Goal: Task Accomplishment & Management: Use online tool/utility

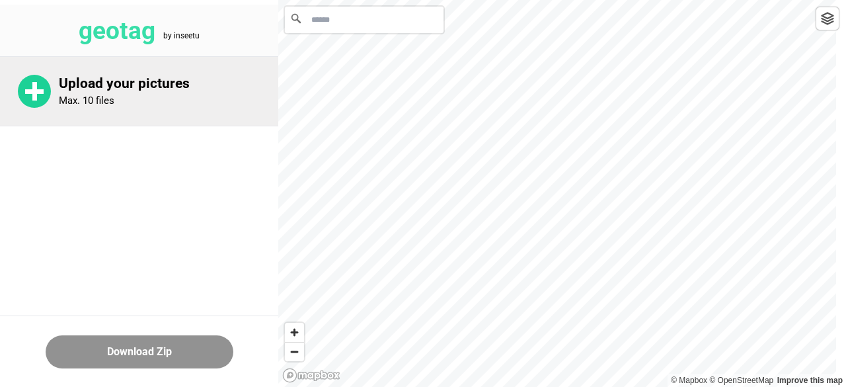
click at [97, 112] on div "Upload your pictures Max. 10 files" at bounding box center [139, 91] width 278 height 69
click at [134, 103] on div "Upload your pictures Max. 10 files" at bounding box center [169, 91] width 220 height 32
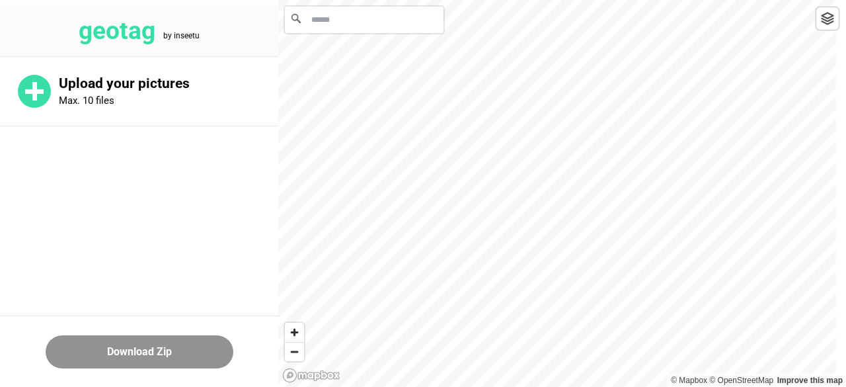
drag, startPoint x: 169, startPoint y: 174, endPoint x: 138, endPoint y: 190, distance: 34.3
click at [138, 190] on main "Upload your pictures Max. 10 files" at bounding box center [139, 150] width 278 height 186
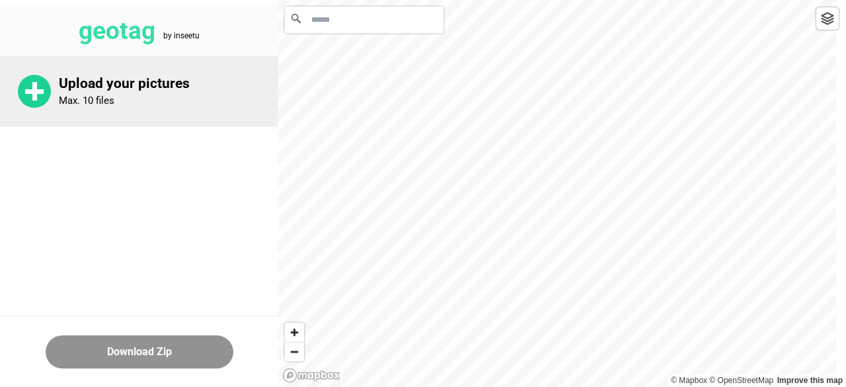
click at [131, 86] on p "Upload your pictures" at bounding box center [169, 83] width 220 height 17
click at [87, 109] on div "Upload your pictures Max. 10 files" at bounding box center [139, 91] width 278 height 69
click at [141, 108] on div "Upload your pictures Max. 10 files" at bounding box center [139, 91] width 278 height 69
click at [82, 82] on p "Upload your pictures" at bounding box center [169, 83] width 220 height 17
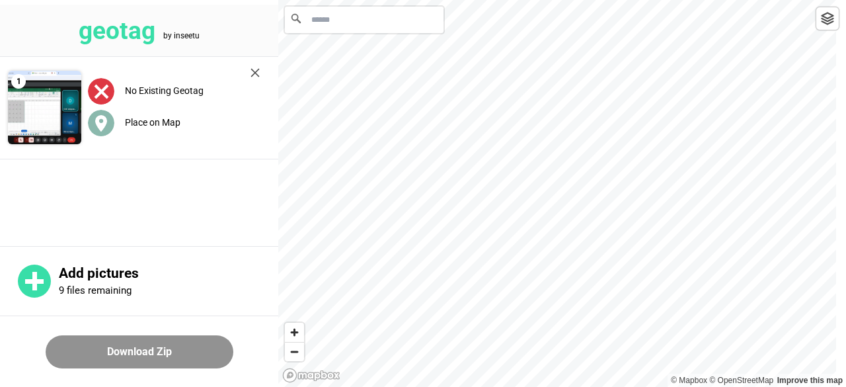
click at [173, 124] on label "Place on Map" at bounding box center [153, 122] width 56 height 11
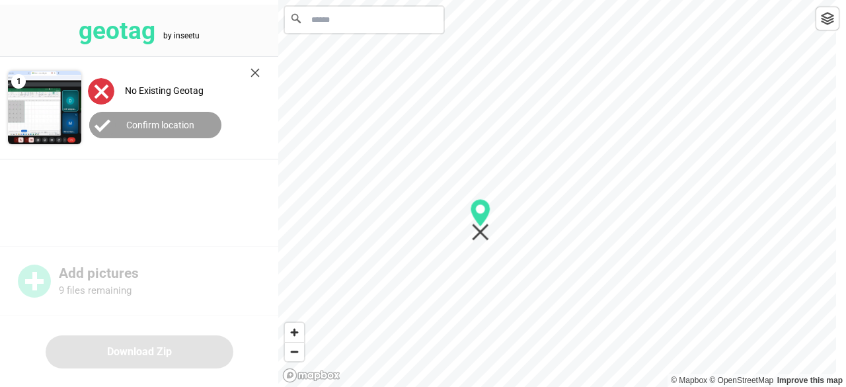
click at [262, 0] on div "geotag by inseetu 1 No Existing Geotag Confirm location Add pictures 9 files re…" at bounding box center [423, 0] width 846 height 0
drag, startPoint x: 429, startPoint y: 206, endPoint x: 315, endPoint y: 157, distance: 124.4
click at [315, 157] on icon "Map marker" at bounding box center [317, 156] width 17 height 17
drag, startPoint x: 379, startPoint y: 177, endPoint x: 291, endPoint y: 102, distance: 115.0
click at [290, 102] on icon "Map marker" at bounding box center [285, 98] width 20 height 42
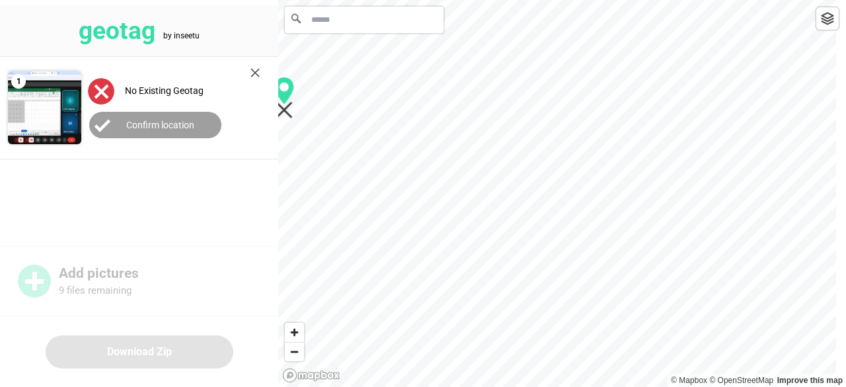
click at [132, 93] on label "No Existing Geotag" at bounding box center [164, 90] width 79 height 11
click at [352, 32] on input "Search" at bounding box center [364, 20] width 159 height 26
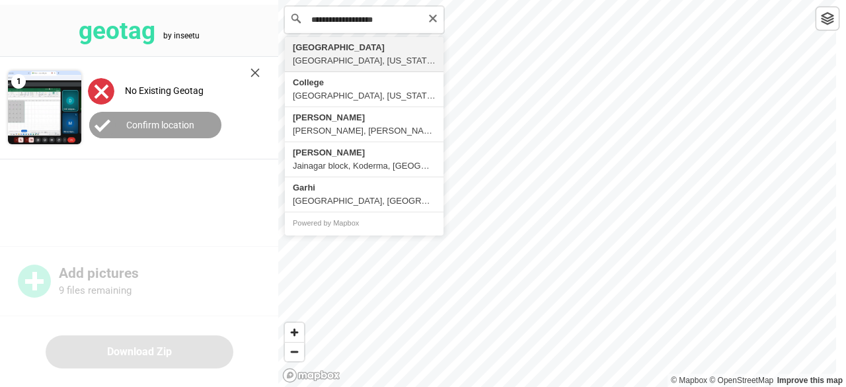
click at [357, 20] on input "**********" at bounding box center [364, 20] width 159 height 26
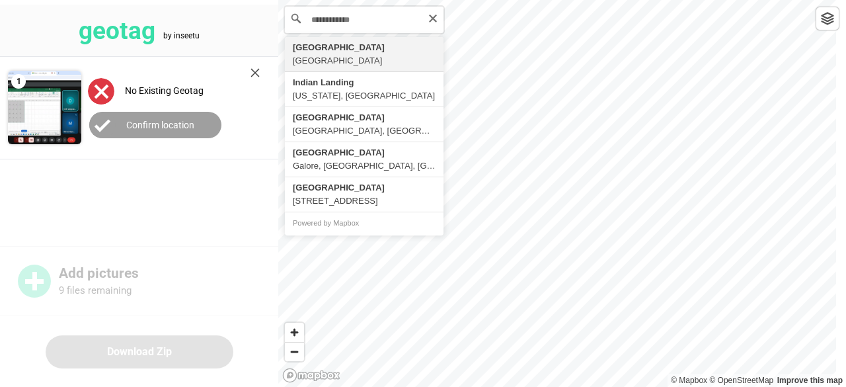
type input "**********"
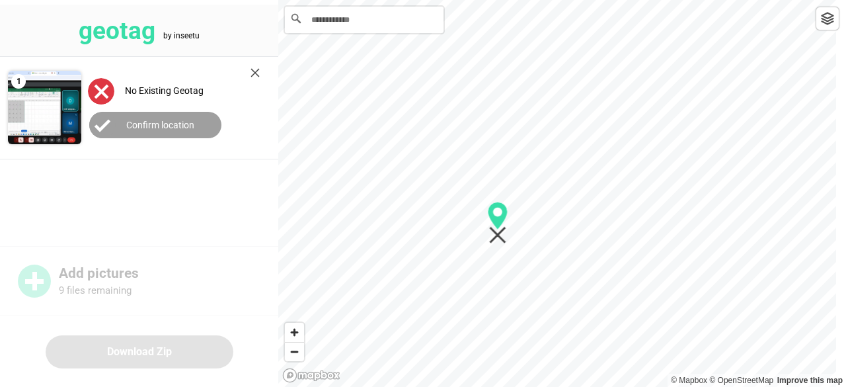
click at [255, 0] on div "**********" at bounding box center [423, 0] width 846 height 0
drag, startPoint x: 463, startPoint y: 104, endPoint x: 462, endPoint y: 148, distance: 44.3
click at [462, 148] on icon "Map marker" at bounding box center [461, 146] width 17 height 17
click at [432, 0] on div at bounding box center [562, 0] width 568 height 0
click at [438, 132] on icon "Map marker" at bounding box center [427, 111] width 20 height 42
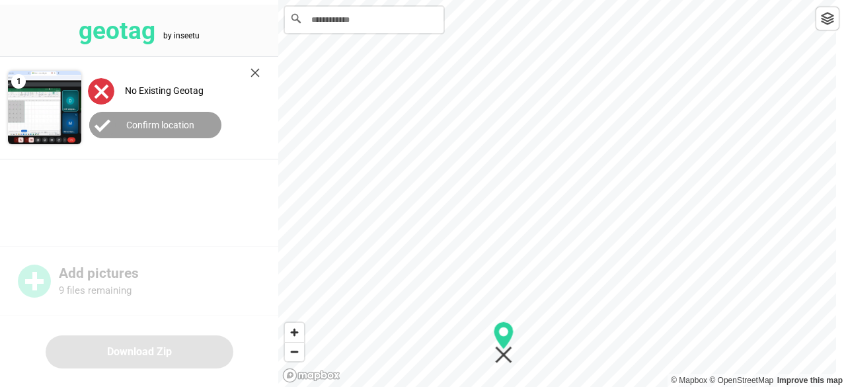
click at [510, 0] on div at bounding box center [562, 0] width 568 height 0
click at [381, 0] on div at bounding box center [562, 0] width 568 height 0
click at [326, 0] on div at bounding box center [562, 0] width 568 height 0
click at [172, 130] on button "Confirm location" at bounding box center [155, 125] width 132 height 26
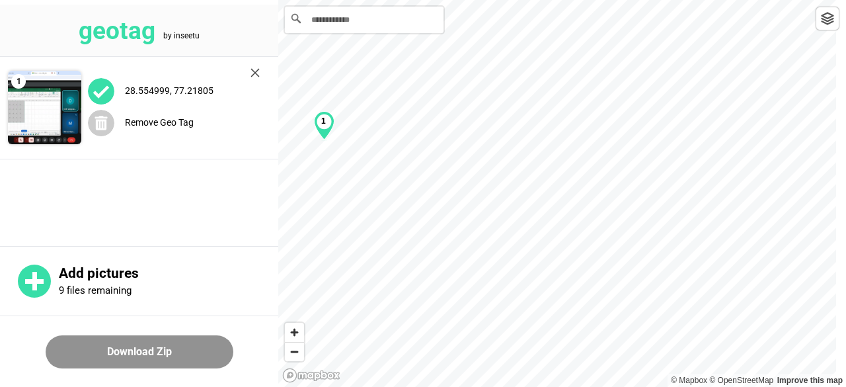
click at [165, 354] on button "Download Zip" at bounding box center [140, 351] width 188 height 33
